Goal: Task Accomplishment & Management: Use online tool/utility

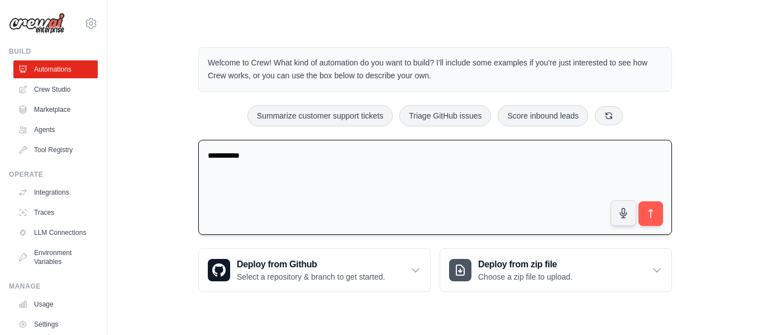
click at [297, 160] on textarea "**********" at bounding box center [435, 188] width 474 height 96
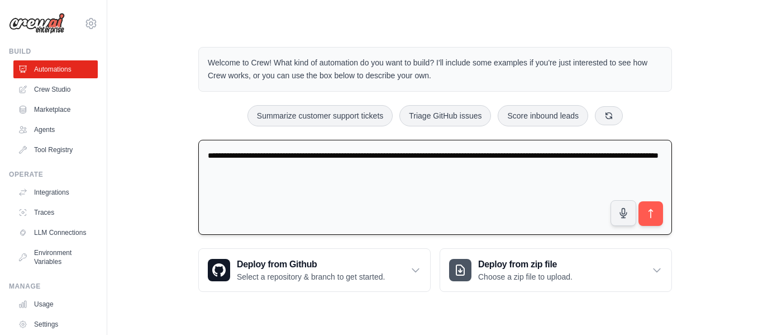
click at [376, 170] on textarea "**********" at bounding box center [435, 188] width 474 height 96
click at [393, 169] on textarea "**********" at bounding box center [435, 188] width 474 height 96
drag, startPoint x: 436, startPoint y: 170, endPoint x: 456, endPoint y: 205, distance: 40.1
click at [436, 174] on textarea "**********" at bounding box center [435, 188] width 474 height 96
click at [502, 171] on textarea "**********" at bounding box center [435, 188] width 474 height 96
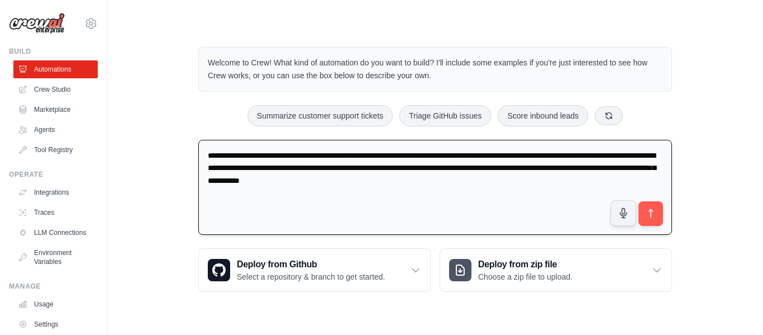
click at [431, 182] on textarea "**********" at bounding box center [435, 188] width 474 height 96
click at [434, 182] on textarea "**********" at bounding box center [435, 188] width 474 height 96
type textarea "**********"
click at [655, 220] on button "submit" at bounding box center [651, 214] width 26 height 26
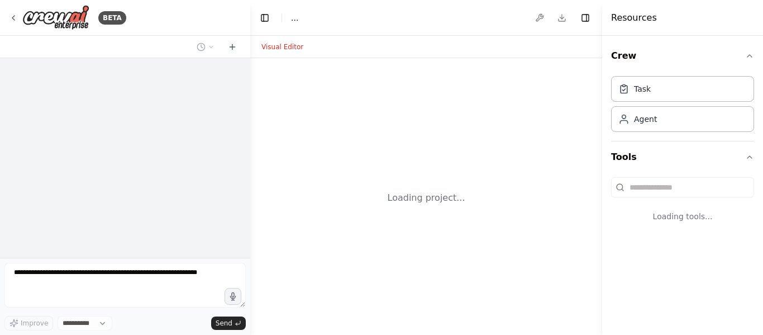
select select "****"
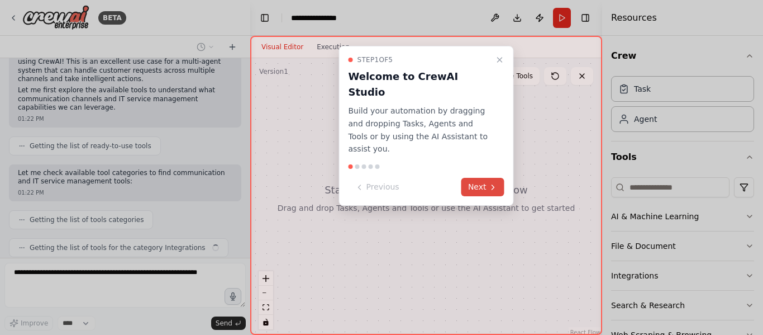
scroll to position [151, 0]
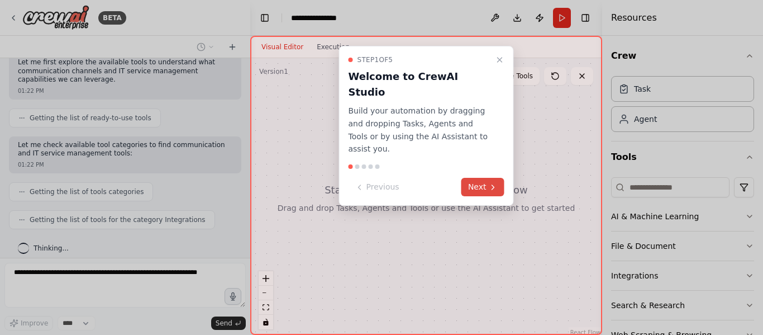
click at [489, 183] on icon at bounding box center [493, 187] width 9 height 9
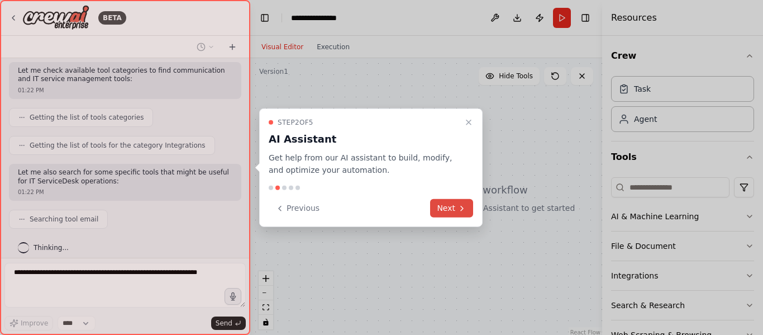
scroll to position [254, 0]
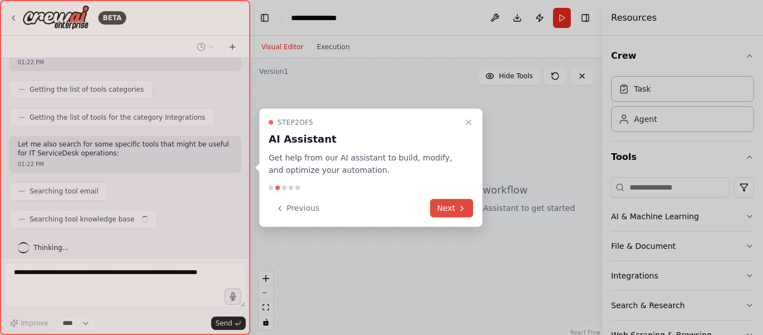
click at [450, 205] on button "Next" at bounding box center [451, 208] width 43 height 18
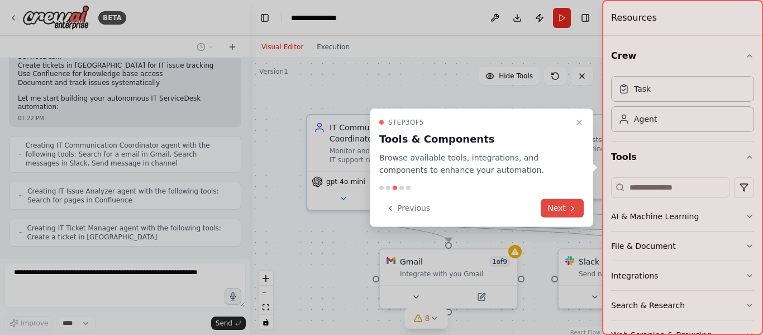
scroll to position [545, 0]
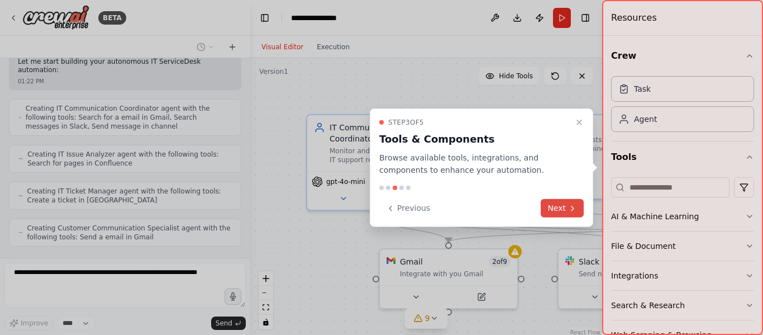
click at [560, 206] on button "Next" at bounding box center [562, 208] width 43 height 18
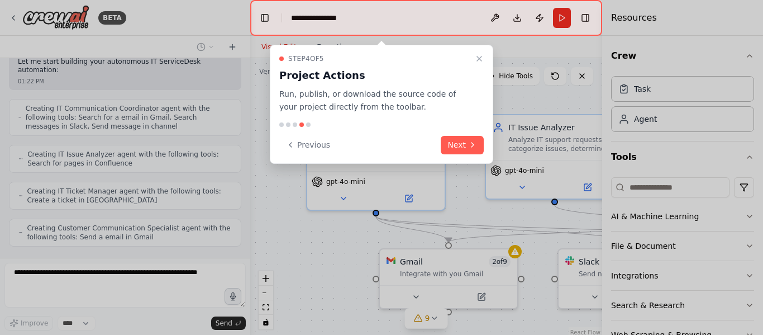
scroll to position [611, 0]
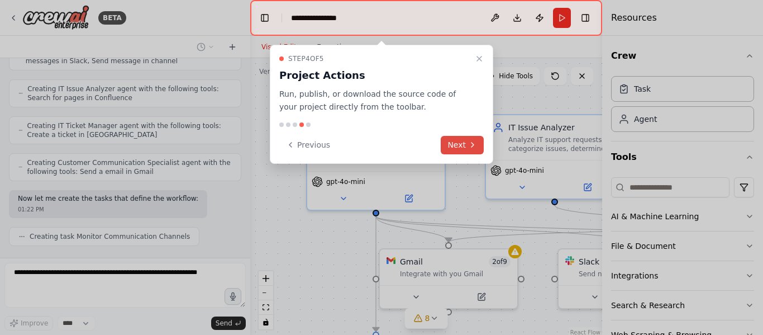
click at [450, 141] on button "Next" at bounding box center [462, 145] width 43 height 18
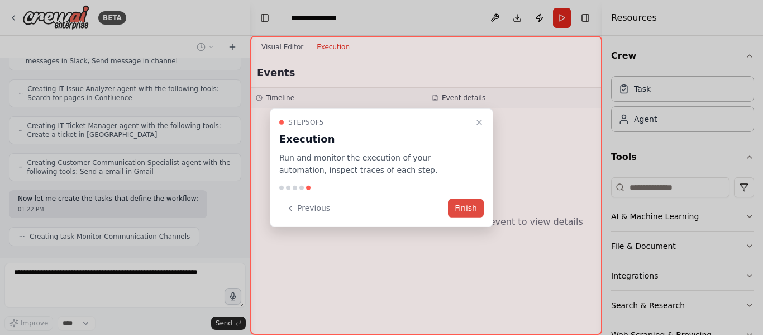
scroll to position [639, 0]
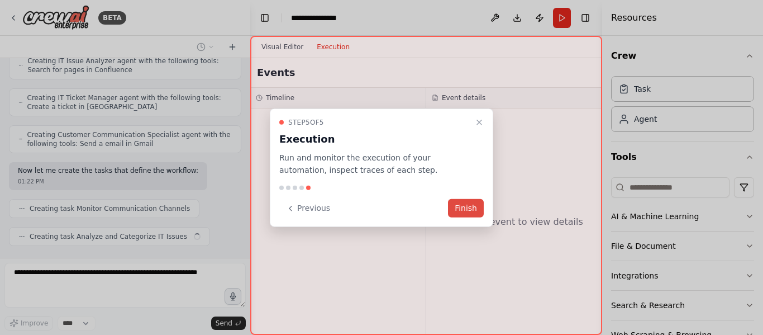
click at [476, 205] on button "Finish" at bounding box center [466, 208] width 36 height 18
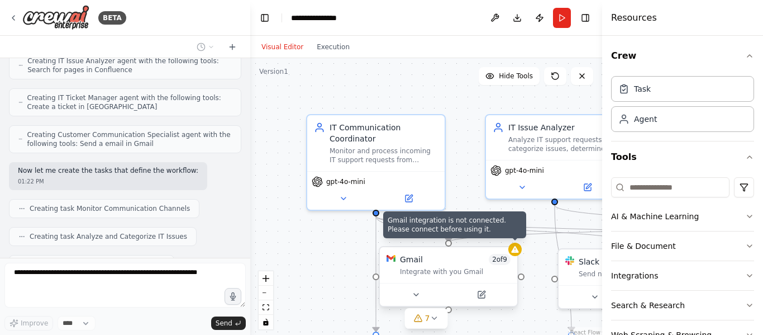
scroll to position [667, 0]
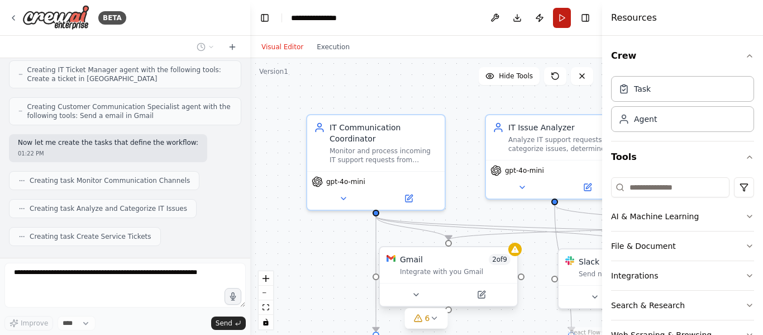
click at [559, 16] on button "Run" at bounding box center [562, 18] width 18 height 20
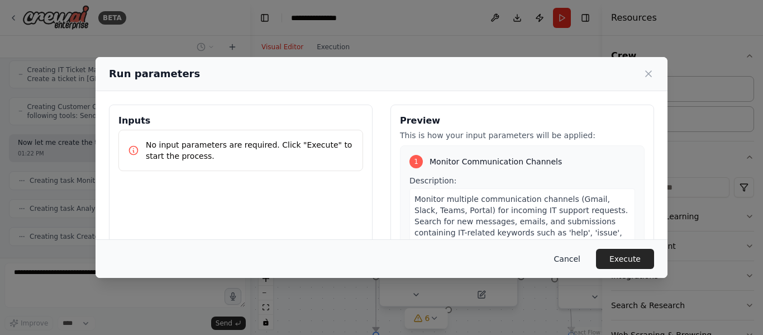
click at [568, 259] on button "Cancel" at bounding box center [567, 259] width 44 height 20
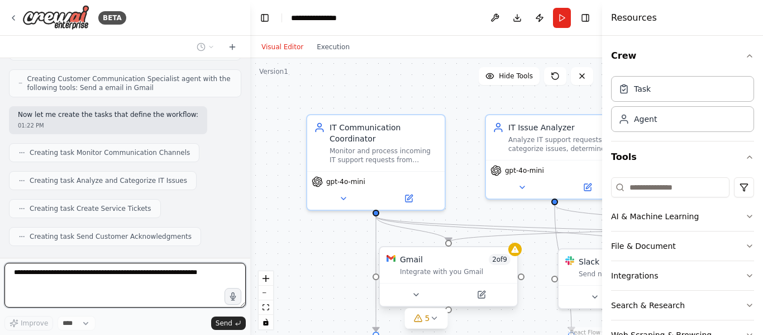
scroll to position [702, 0]
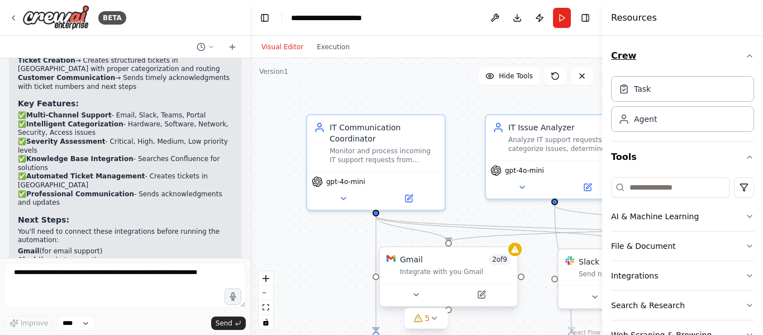
click at [745, 55] on icon "button" at bounding box center [749, 55] width 9 height 9
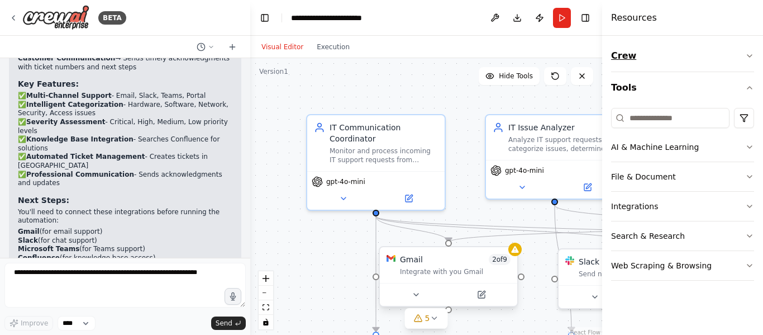
scroll to position [1265, 0]
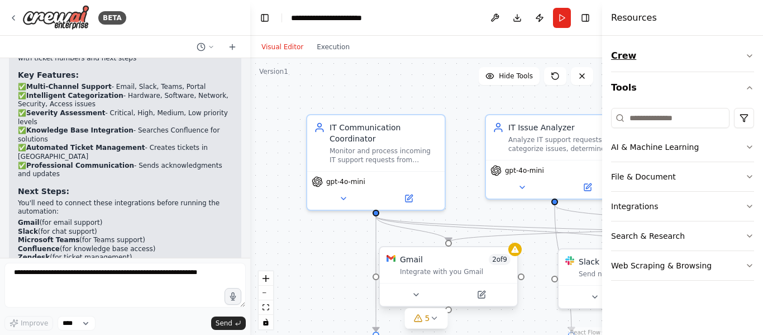
click at [740, 55] on button "Crew" at bounding box center [682, 55] width 143 height 31
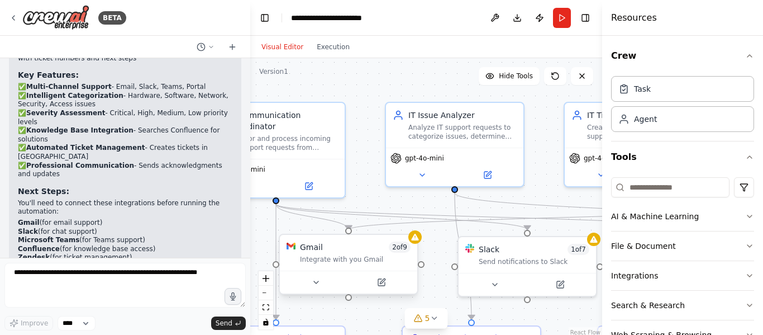
drag, startPoint x: 329, startPoint y: 239, endPoint x: 229, endPoint y: 227, distance: 100.8
click at [229, 227] on div "BETA You are an Solution architect for IT ServiceDesk and Workplace services an…" at bounding box center [381, 167] width 763 height 335
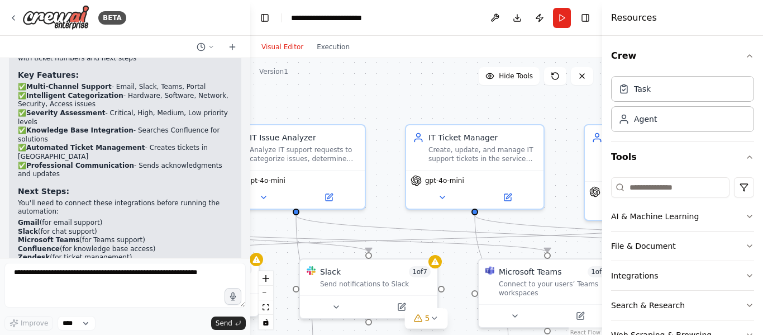
drag, startPoint x: 440, startPoint y: 90, endPoint x: 242, endPoint y: 106, distance: 199.0
click at [251, 108] on div ".deletable-edge-delete-btn { width: 20px; height: 20px; border: 0px solid #ffff…" at bounding box center [426, 197] width 352 height 279
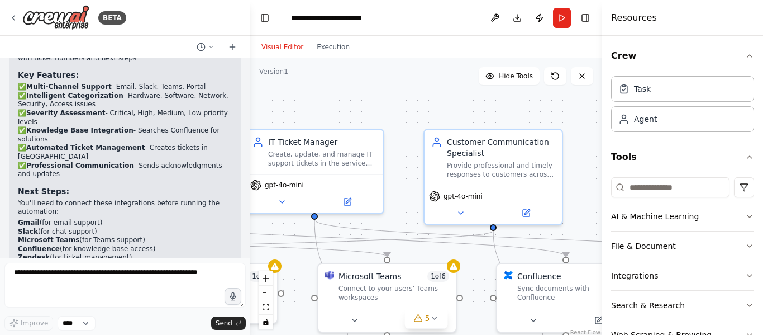
drag, startPoint x: 467, startPoint y: 108, endPoint x: 308, endPoint y: 111, distance: 158.2
click at [312, 112] on div ".deletable-edge-delete-btn { width: 20px; height: 20px; border: 0px solid #ffff…" at bounding box center [426, 197] width 352 height 279
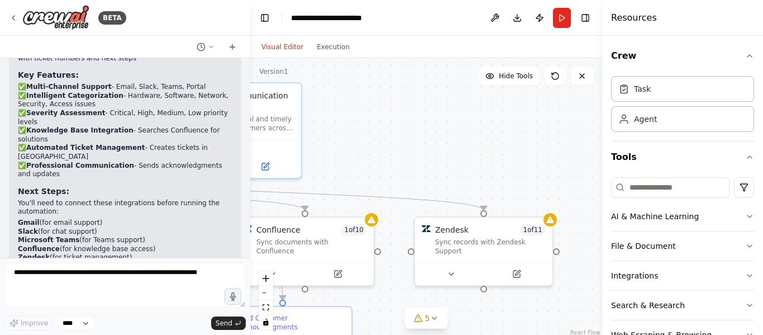
drag, startPoint x: 562, startPoint y: 167, endPoint x: 350, endPoint y: 145, distance: 212.4
click at [324, 125] on div ".deletable-edge-delete-btn { width: 20px; height: 20px; border: 0px solid #ffff…" at bounding box center [426, 197] width 352 height 279
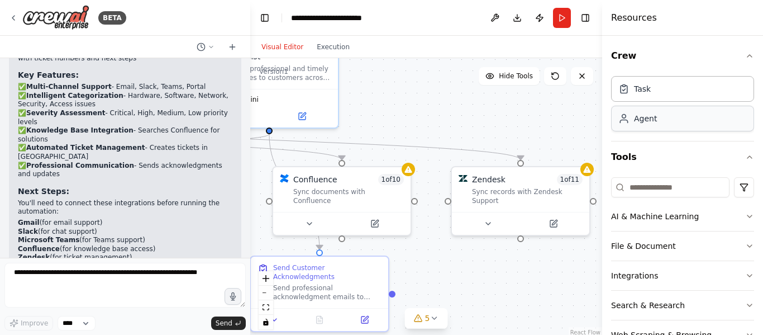
drag, startPoint x: 523, startPoint y: 174, endPoint x: 619, endPoint y: 122, distance: 109.5
click at [619, 122] on div "BETA You are an Solution architect for IT ServiceDesk and Workplace services an…" at bounding box center [381, 167] width 763 height 335
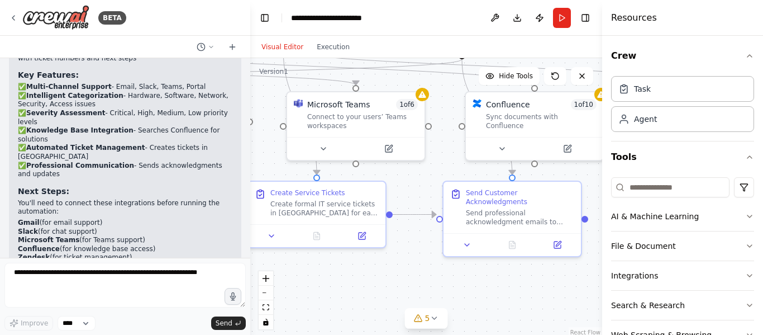
drag, startPoint x: 493, startPoint y: 274, endPoint x: 630, endPoint y: 198, distance: 157.1
click at [630, 198] on div "BETA You are an Solution architect for IT ServiceDesk and Workplace services an…" at bounding box center [381, 167] width 763 height 335
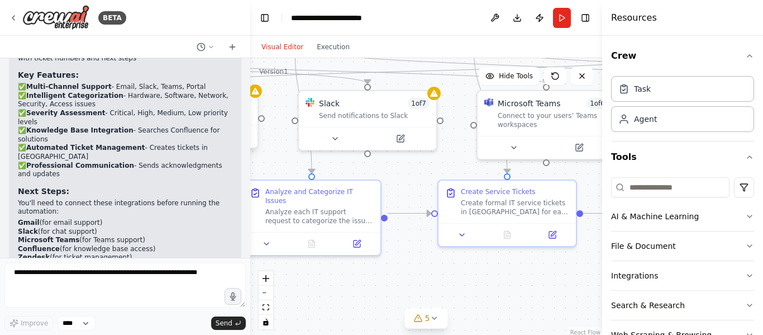
drag, startPoint x: 398, startPoint y: 279, endPoint x: 529, endPoint y: 277, distance: 131.3
click at [565, 281] on div ".deletable-edge-delete-btn { width: 20px; height: 20px; border: 0px solid #ffff…" at bounding box center [426, 197] width 352 height 279
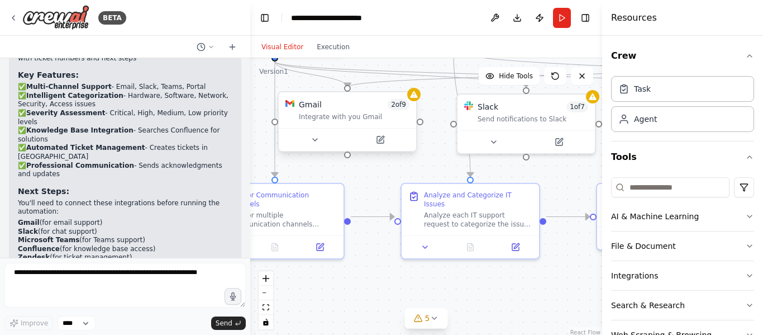
drag, startPoint x: 350, startPoint y: 272, endPoint x: 498, endPoint y: 278, distance: 147.7
click at [520, 277] on div ".deletable-edge-delete-btn { width: 20px; height: 20px; border: 0px solid #ffff…" at bounding box center [426, 197] width 352 height 279
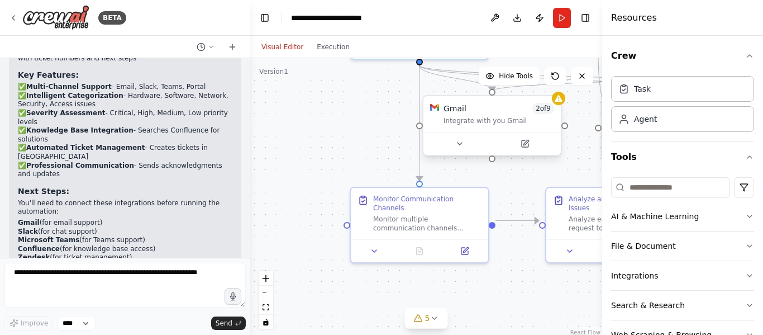
drag, startPoint x: 325, startPoint y: 264, endPoint x: 453, endPoint y: 267, distance: 127.4
click at [453, 267] on div ".deletable-edge-delete-btn { width: 20px; height: 20px; border: 0px solid #ffff…" at bounding box center [426, 197] width 352 height 279
click at [268, 310] on icon "fit view" at bounding box center [266, 307] width 7 height 6
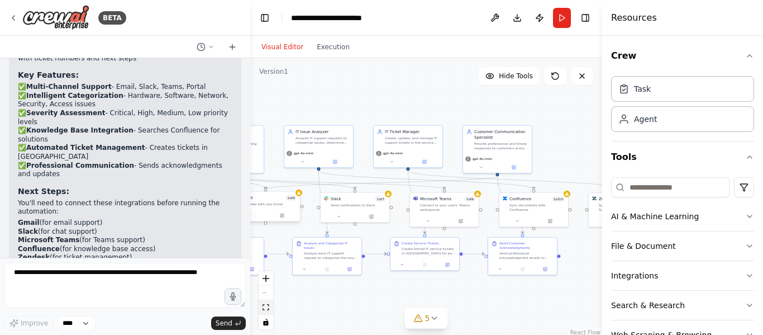
click at [267, 306] on icon "fit view" at bounding box center [266, 307] width 7 height 6
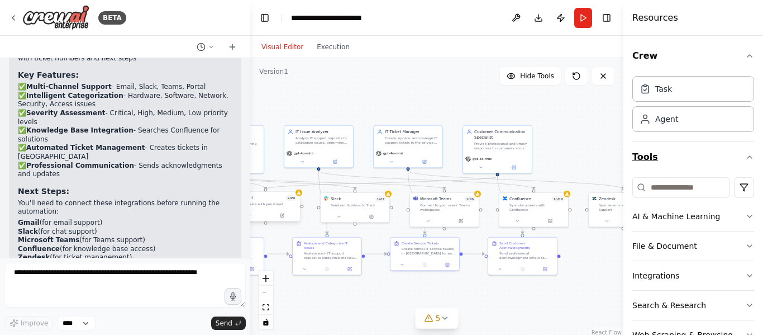
drag, startPoint x: 602, startPoint y: 165, endPoint x: 700, endPoint y: 170, distance: 97.4
click at [700, 170] on div "Resources Crew Task Agent Tools AI & Machine Learning File & Document Integrati…" at bounding box center [694, 167] width 140 height 335
click at [301, 196] on div ".deletable-edge-delete-btn { width: 20px; height: 20px; border: 0px solid #ffff…" at bounding box center [436, 197] width 373 height 279
click at [436, 320] on span "5" at bounding box center [438, 317] width 5 height 11
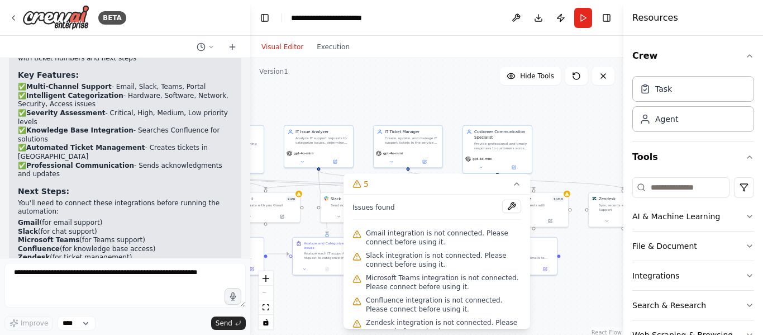
click at [573, 305] on div ".deletable-edge-delete-btn { width: 20px; height: 20px; border: 0px solid #ffff…" at bounding box center [436, 197] width 373 height 279
click at [516, 182] on icon at bounding box center [516, 183] width 9 height 9
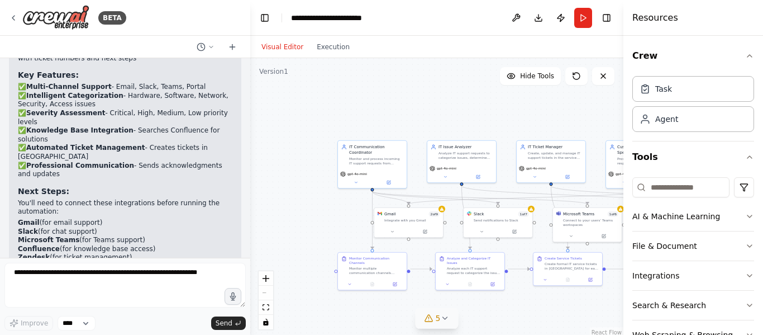
drag, startPoint x: 314, startPoint y: 102, endPoint x: 453, endPoint y: 116, distance: 139.8
click at [453, 116] on div ".deletable-edge-delete-btn { width: 20px; height: 20px; border: 0px solid #ffff…" at bounding box center [436, 197] width 373 height 279
click at [392, 230] on icon at bounding box center [392, 230] width 2 height 1
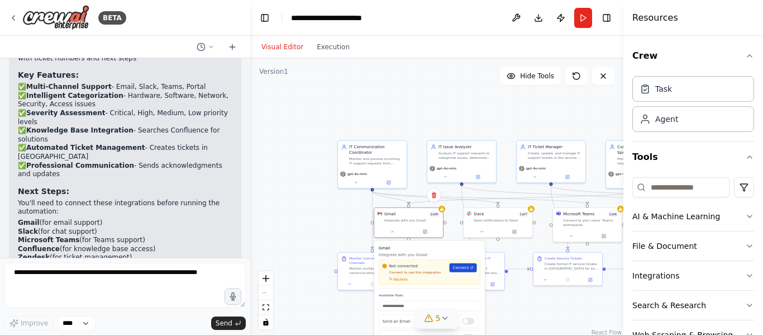
click at [463, 268] on span "Connect" at bounding box center [461, 268] width 16 height 6
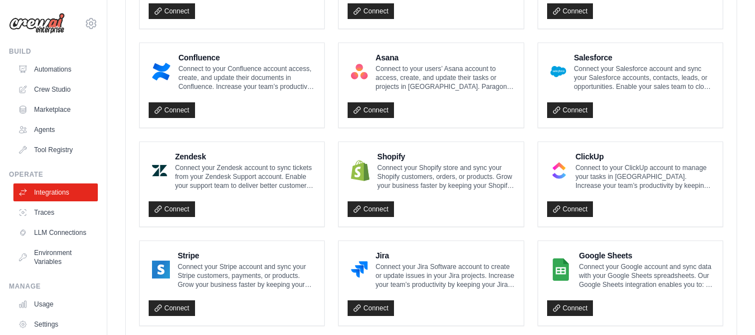
scroll to position [615, 0]
